Goal: Navigation & Orientation: Find specific page/section

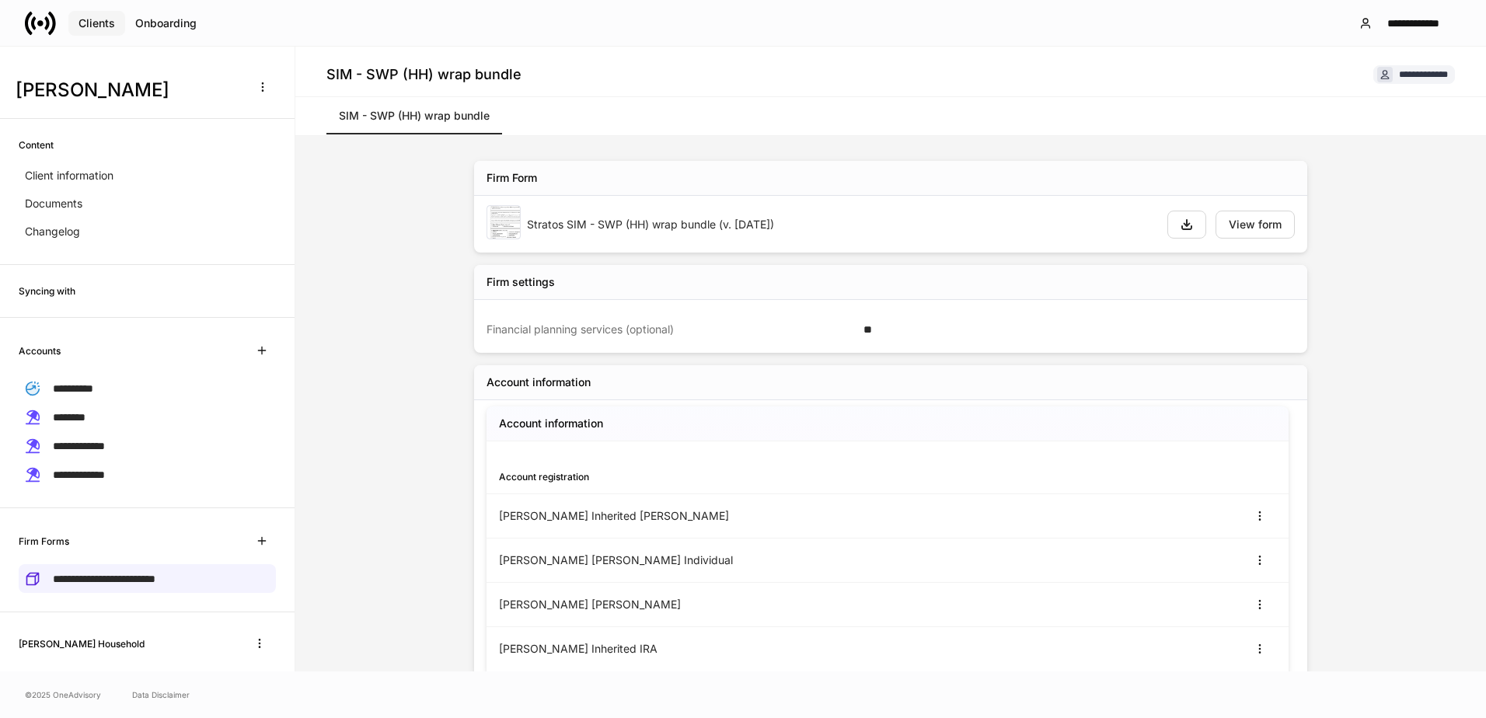
click at [102, 29] on div "Clients" at bounding box center [96, 23] width 37 height 11
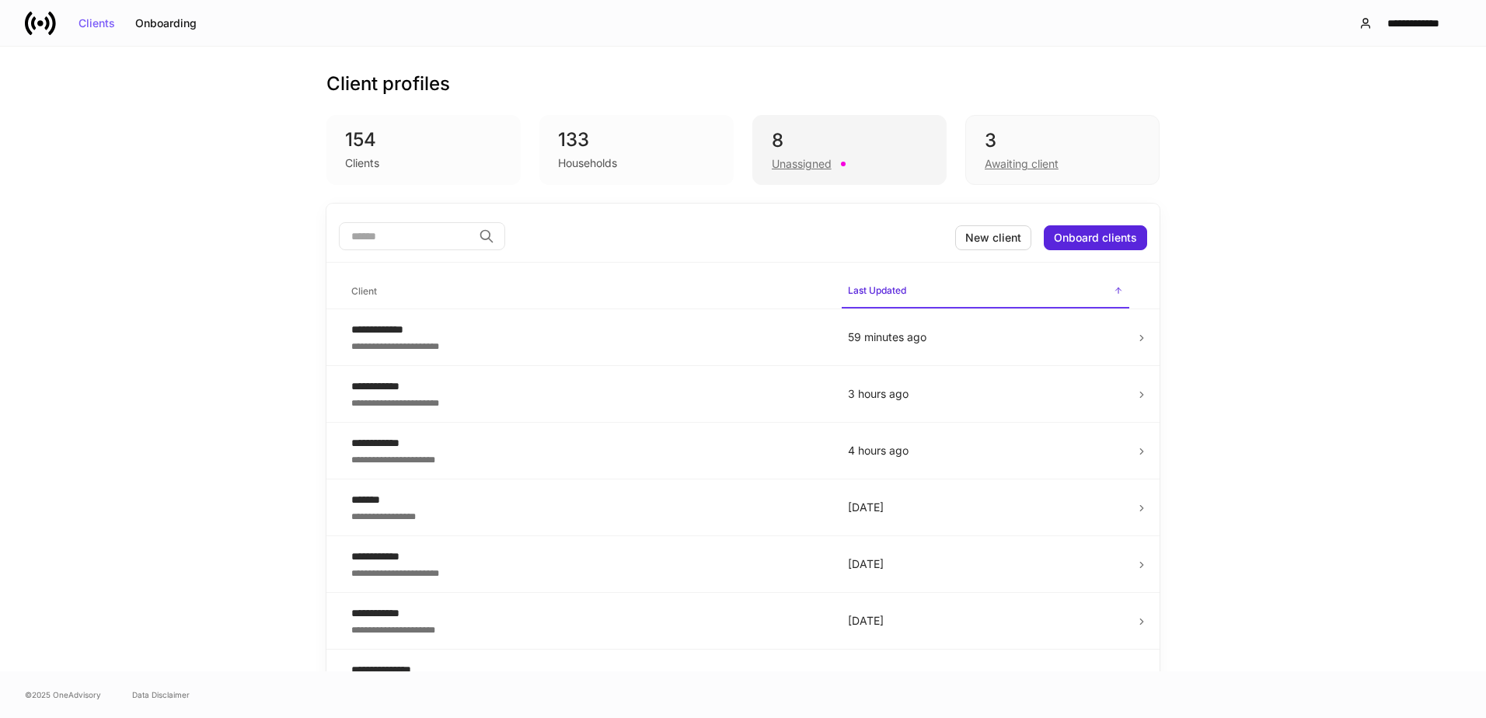
click at [852, 141] on div "8" at bounding box center [849, 140] width 155 height 25
